Goal: Contribute content

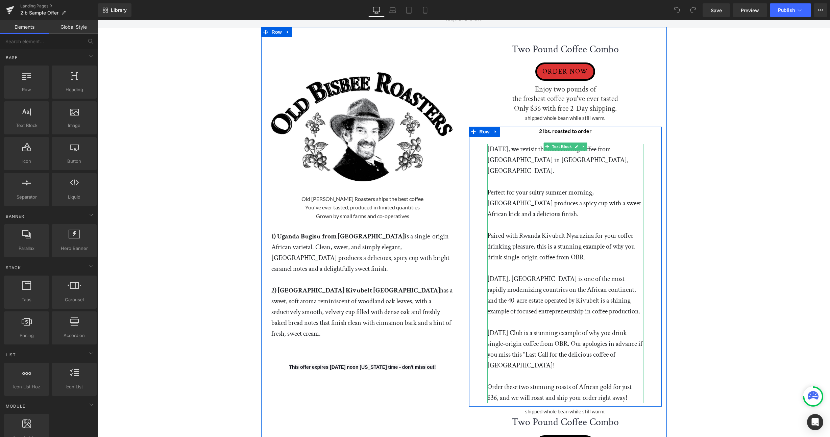
click at [491, 149] on p "[DATE], we revisit the outstanding coffee from [GEOGRAPHIC_DATA] in [GEOGRAPHIC…" at bounding box center [565, 160] width 156 height 32
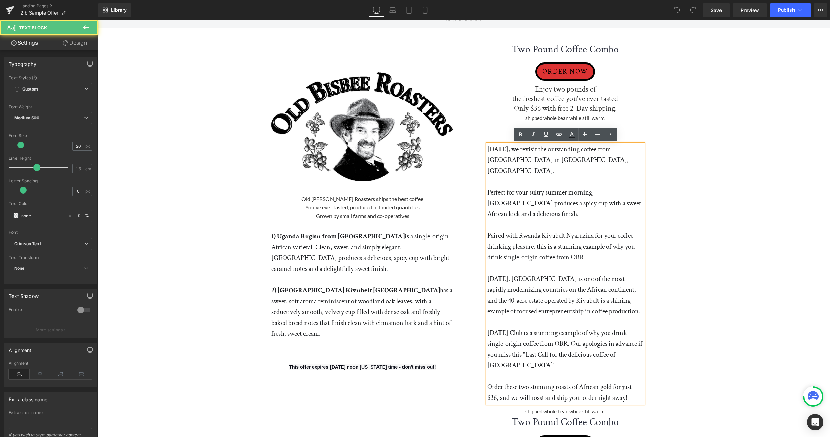
click at [489, 148] on p "[DATE], we revisit the outstanding coffee from [GEOGRAPHIC_DATA] in [GEOGRAPHIC…" at bounding box center [565, 160] width 156 height 32
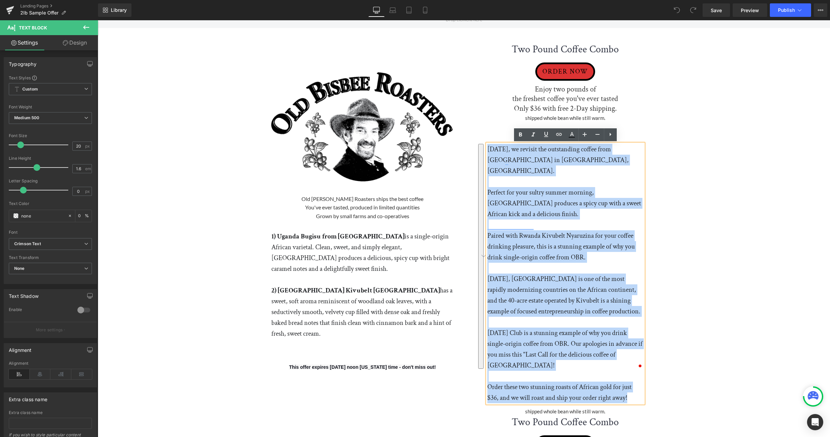
drag, startPoint x: 488, startPoint y: 149, endPoint x: 632, endPoint y: 365, distance: 260.0
click at [632, 365] on div "[DATE], we revisit the outstanding coffee from [GEOGRAPHIC_DATA] in [GEOGRAPHIC…" at bounding box center [565, 273] width 156 height 259
paste div "To enrich screen reader interactions, please activate Accessibility in Grammarl…"
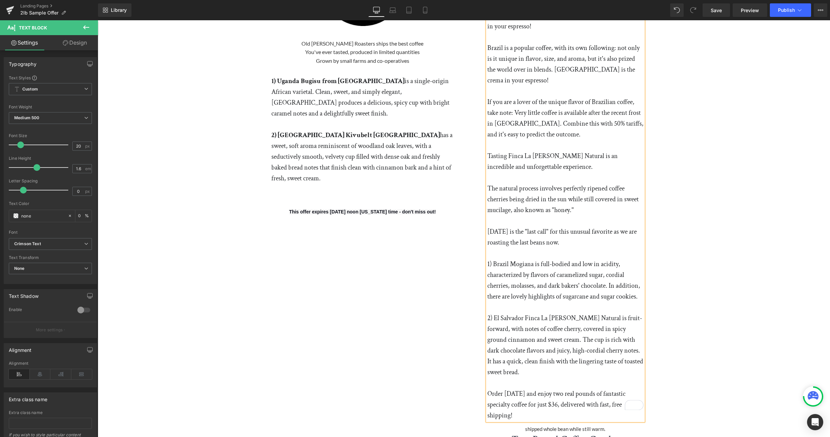
scroll to position [163, 0]
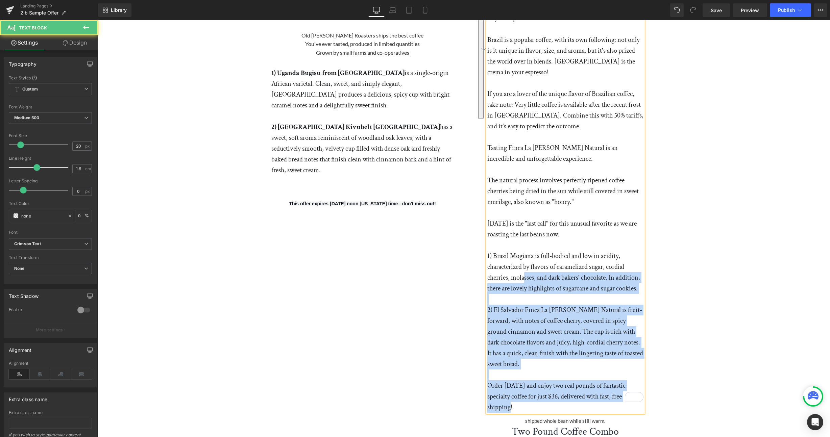
drag, startPoint x: 486, startPoint y: 245, endPoint x: 524, endPoint y: 271, distance: 45.8
click at [524, 271] on div "Brazil is a popular coffee, with its own following: not only is it unique in fl…" at bounding box center [565, 196] width 156 height 432
click at [524, 271] on p "1) Brazil Mogiana is full-bodied and low in acidity, characterized by flavors o…" at bounding box center [565, 272] width 156 height 43
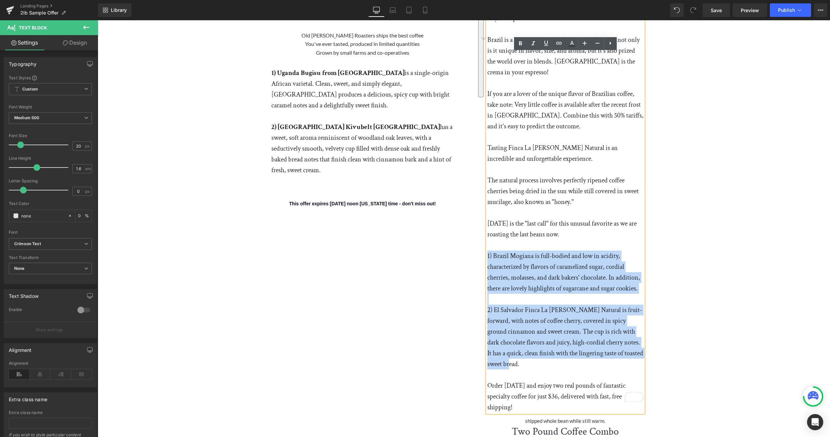
drag, startPoint x: 487, startPoint y: 244, endPoint x: 604, endPoint y: 351, distance: 158.3
click at [604, 351] on div "Brazil is a popular coffee, with its own following: not only is it unique in fl…" at bounding box center [565, 196] width 156 height 432
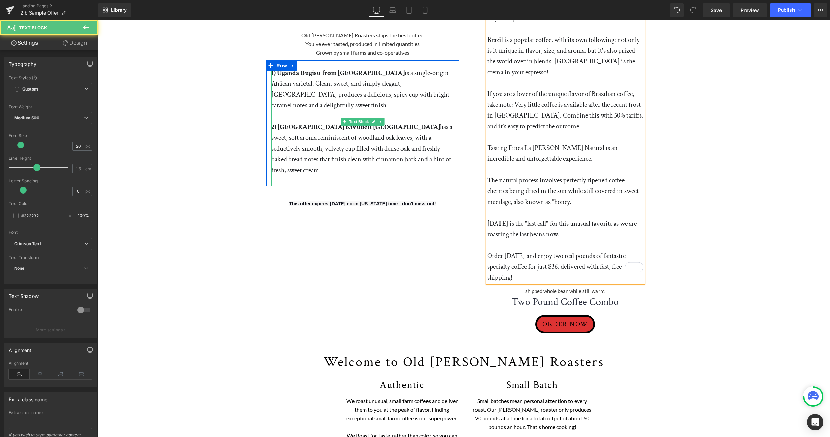
click at [444, 160] on p "2) Rwanda Kivubelt Nyaruzina has a sweet, soft aroma reminiscent of woodland oa…" at bounding box center [362, 149] width 182 height 54
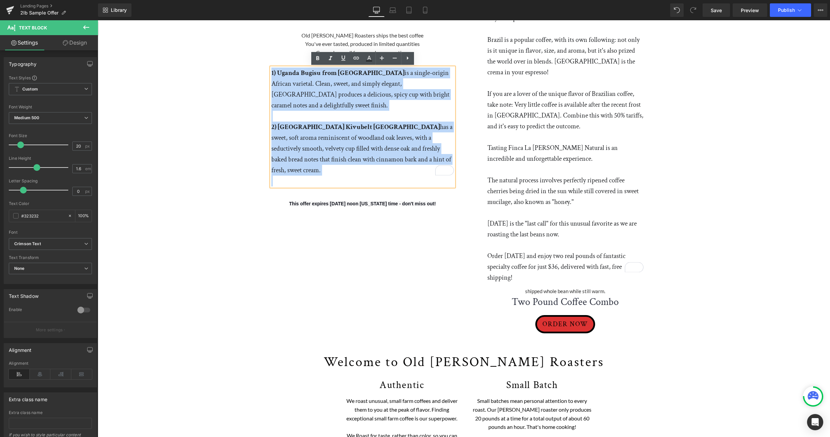
drag, startPoint x: 444, startPoint y: 160, endPoint x: 266, endPoint y: 73, distance: 198.5
click at [266, 73] on div "1) Uganda Bugisu from [GEOGRAPHIC_DATA] is a single-origin African varietal. Cl…" at bounding box center [362, 127] width 193 height 119
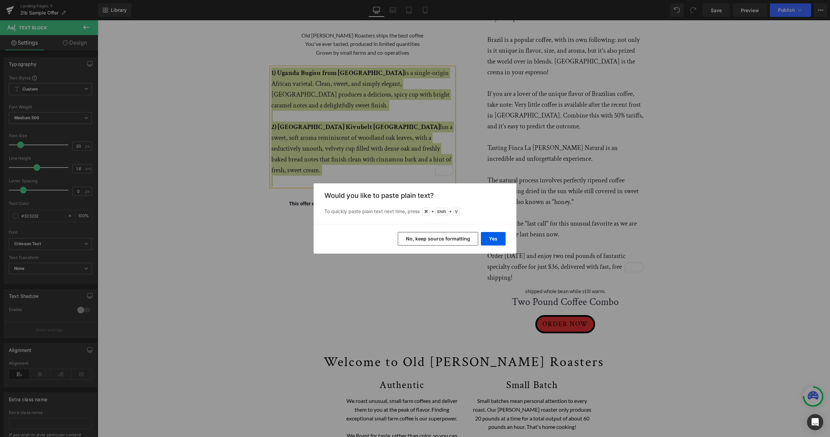
click at [460, 239] on button "No, keep source formatting" at bounding box center [438, 239] width 80 height 14
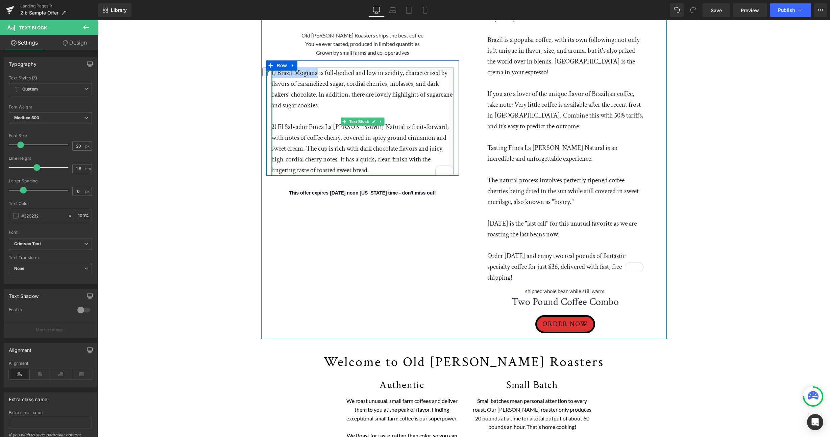
drag, startPoint x: 317, startPoint y: 73, endPoint x: 271, endPoint y: 72, distance: 46.6
click at [271, 72] on div "1) Brazil Mogiana is full-bodied and low in acidity, characterized by flavors o…" at bounding box center [362, 122] width 182 height 108
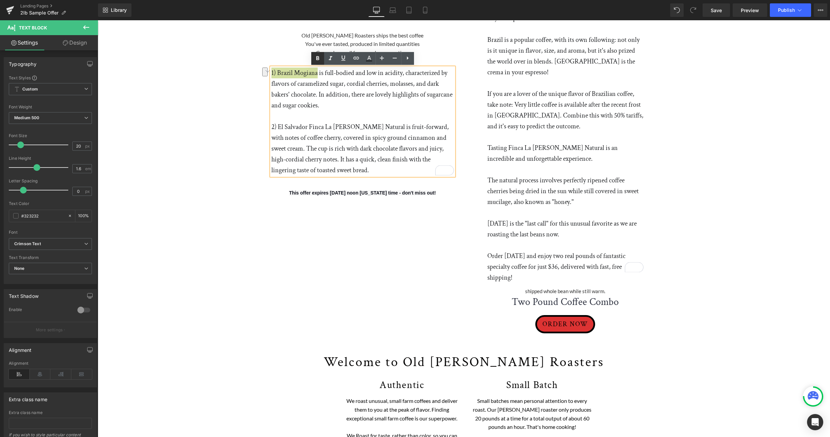
click at [314, 58] on icon at bounding box center [317, 58] width 8 height 8
drag, startPoint x: 381, startPoint y: 128, endPoint x: 272, endPoint y: 125, distance: 109.8
click at [272, 125] on p "2) El Salvador Finca La [PERSON_NAME] Natural is fruit-forward, with notes of c…" at bounding box center [362, 149] width 182 height 54
click at [314, 58] on icon at bounding box center [317, 58] width 8 height 8
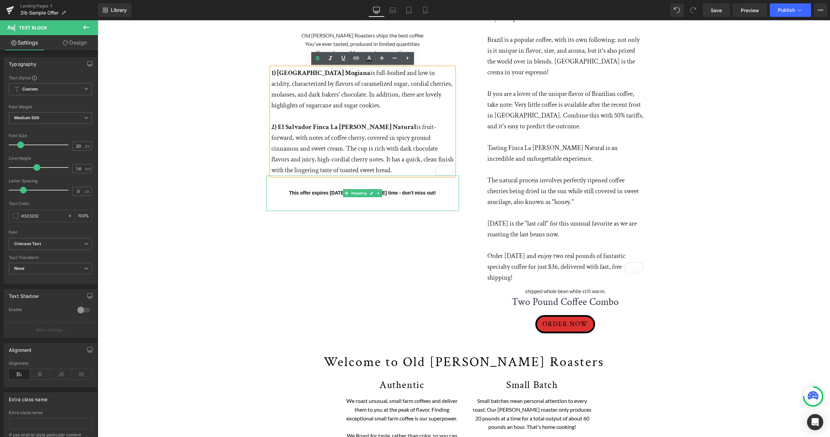
click at [356, 203] on div "This offer expires [DATE] noon [US_STATE] time - don't miss out!" at bounding box center [362, 193] width 193 height 35
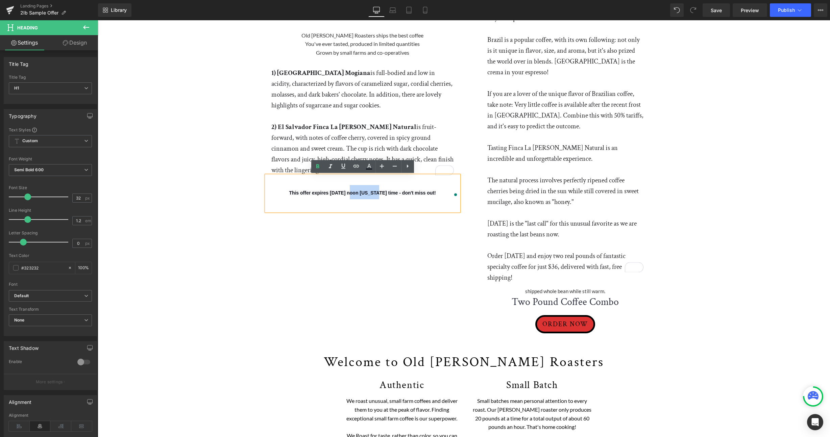
drag, startPoint x: 336, startPoint y: 193, endPoint x: 362, endPoint y: 195, distance: 25.7
click at [362, 195] on span "This offer expires [DATE] noon [US_STATE] time - don't miss out!" at bounding box center [362, 192] width 147 height 5
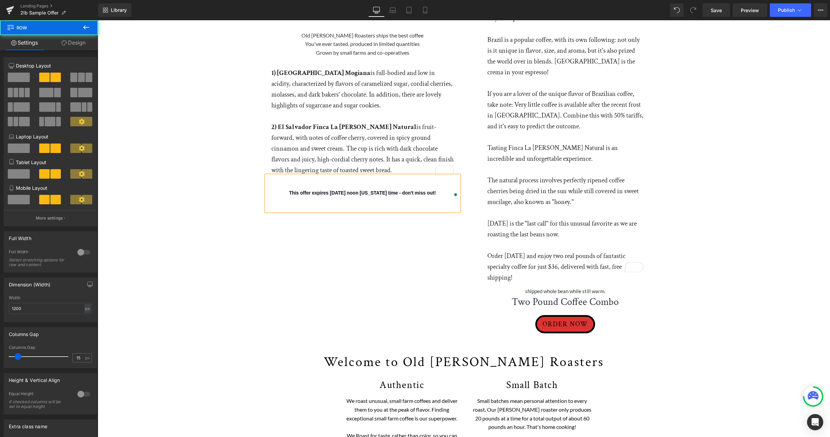
click at [406, 238] on div "Image Old [PERSON_NAME] Roasters ships the best coffee You've ever tasted, prod…" at bounding box center [463, 102] width 405 height 476
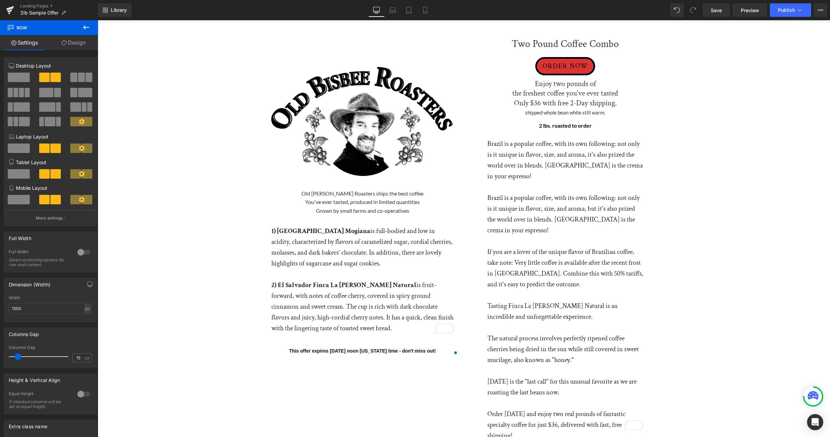
scroll to position [0, 0]
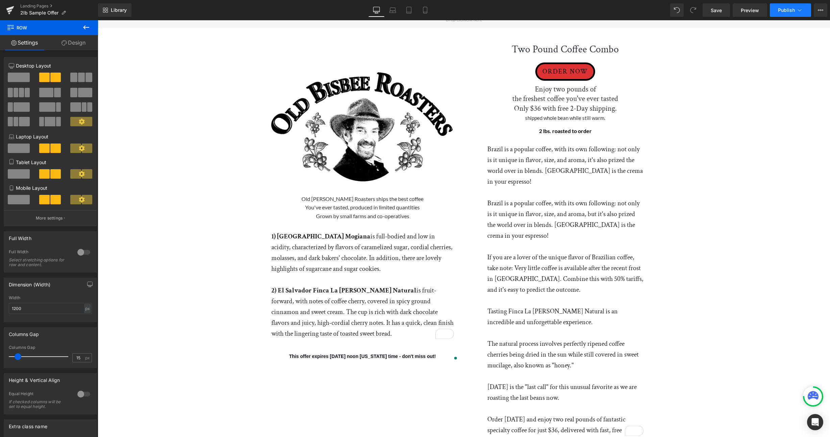
click at [786, 11] on span "Publish" at bounding box center [785, 9] width 17 height 5
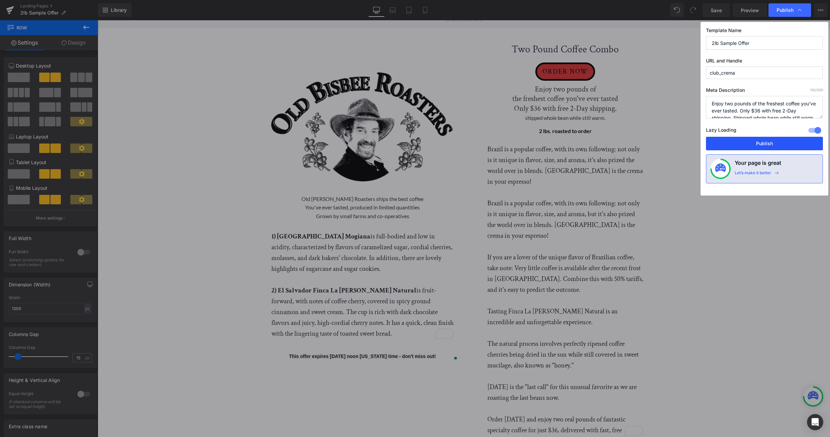
click at [767, 145] on button "Publish" at bounding box center [764, 144] width 117 height 14
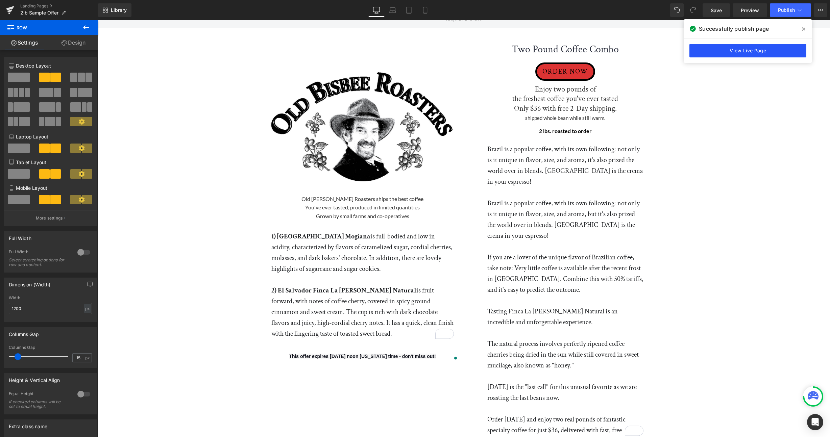
click at [758, 52] on link "View Live Page" at bounding box center [747, 51] width 117 height 14
